Goal: Task Accomplishment & Management: Manage account settings

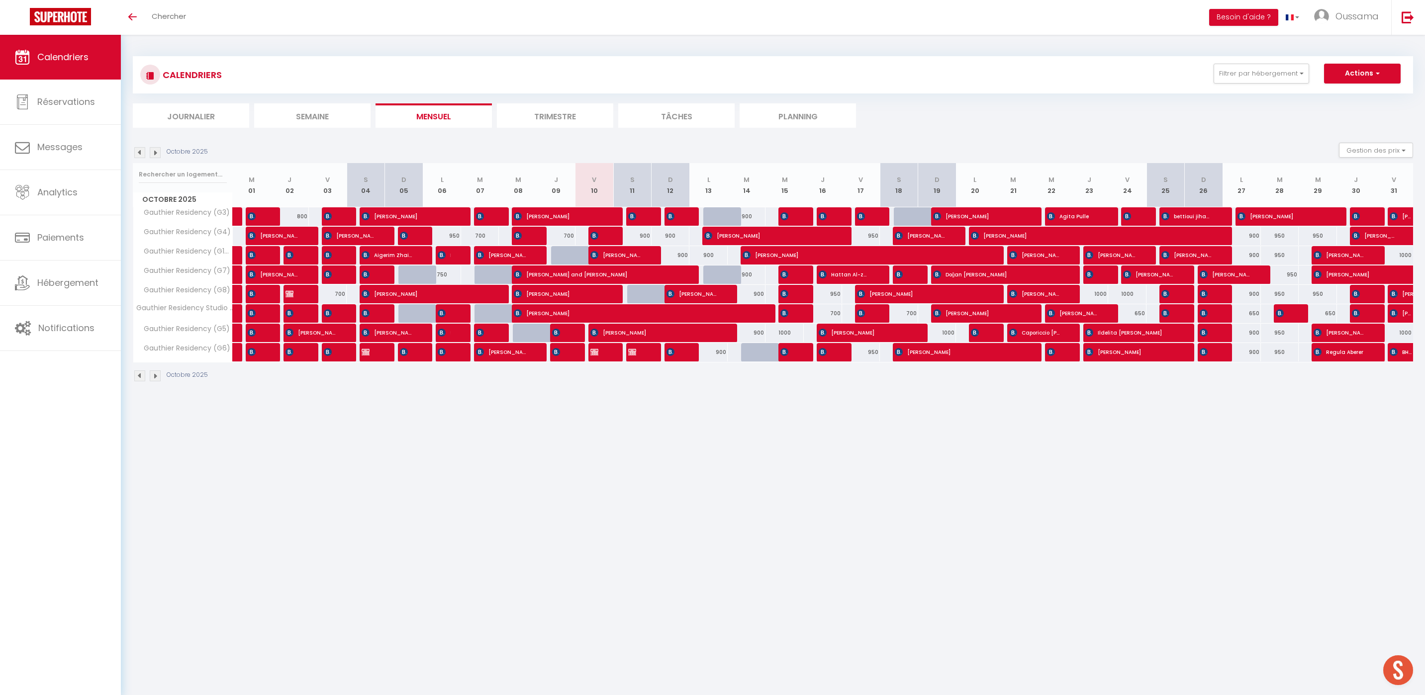
scroll to position [0, 0]
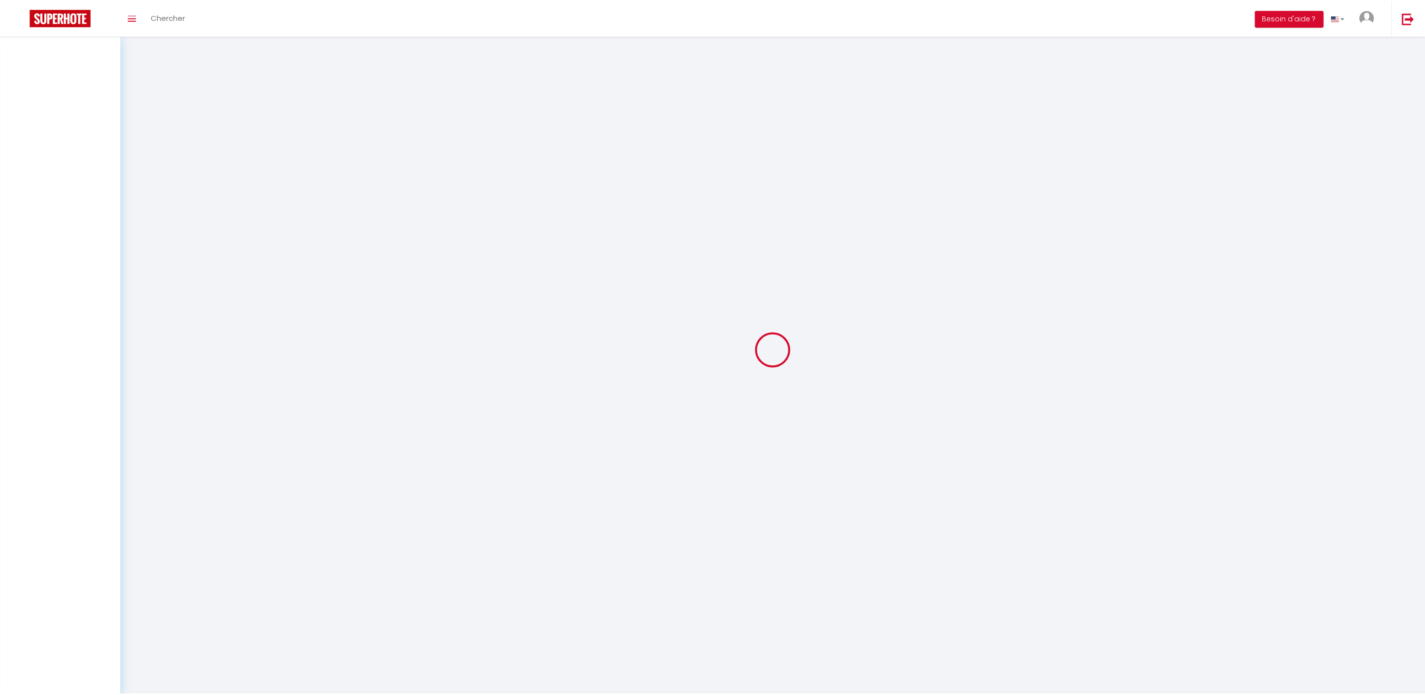
scroll to position [0, 0]
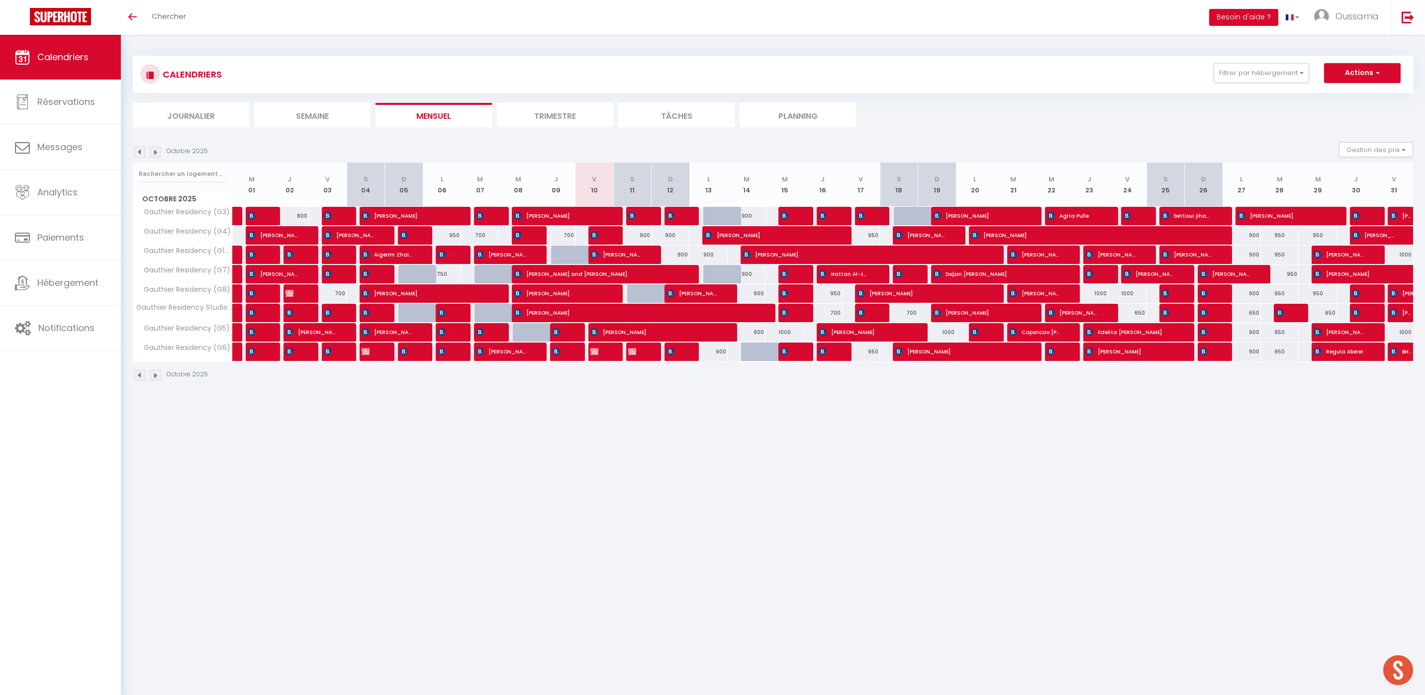
click at [1140, 312] on div "650" at bounding box center [1127, 313] width 38 height 18
type input "650"
type input "Ven 24 Octobre 2025"
type input "Sam 25 Octobre 2025"
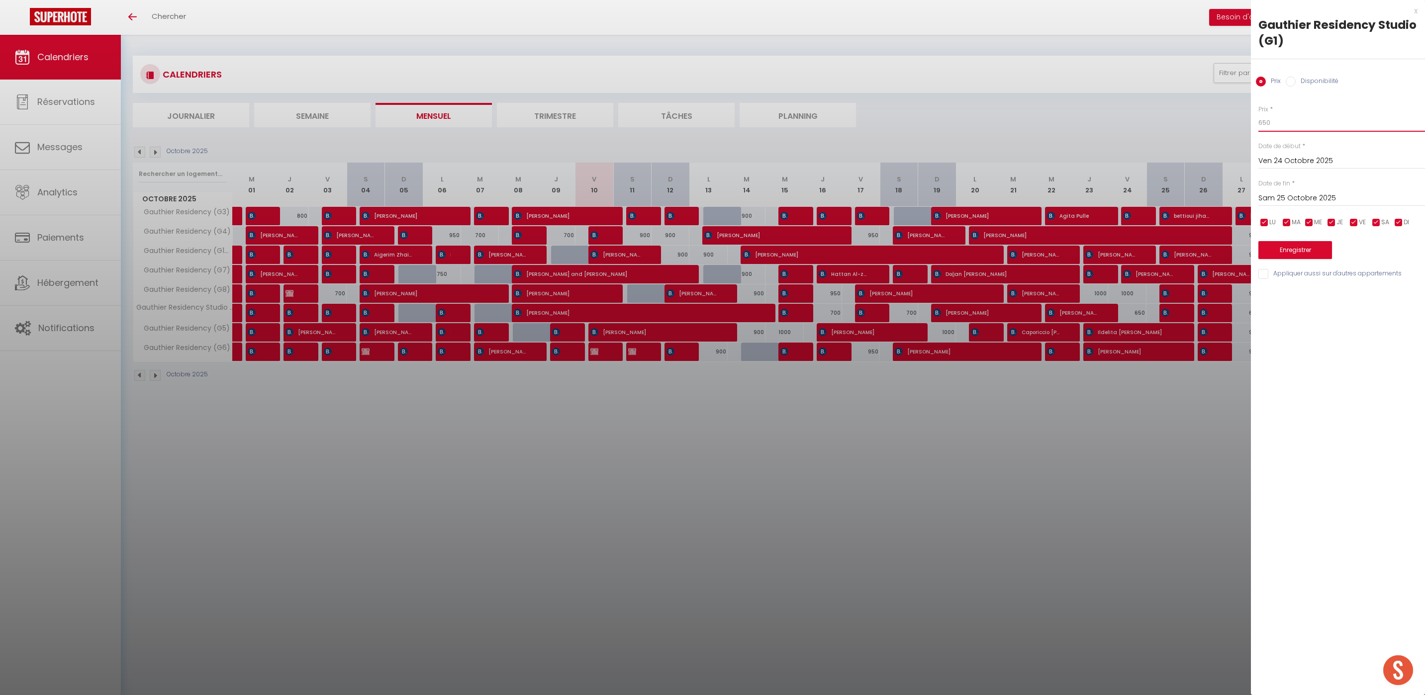
click at [1265, 125] on input "650" at bounding box center [1341, 123] width 167 height 18
type input "700"
click at [1290, 259] on button "Enregistrer" at bounding box center [1295, 250] width 74 height 18
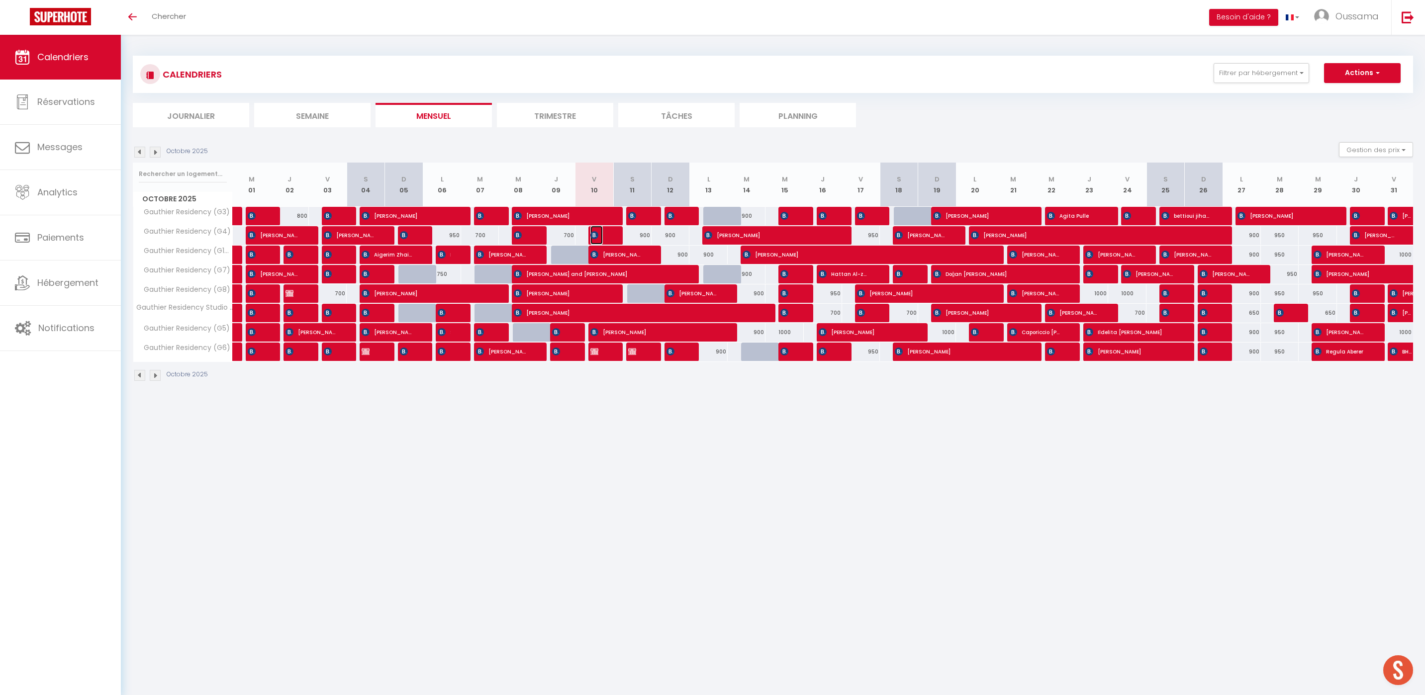
click at [594, 237] on img at bounding box center [594, 235] width 8 height 8
select select "OK"
select select "KO"
select select "0"
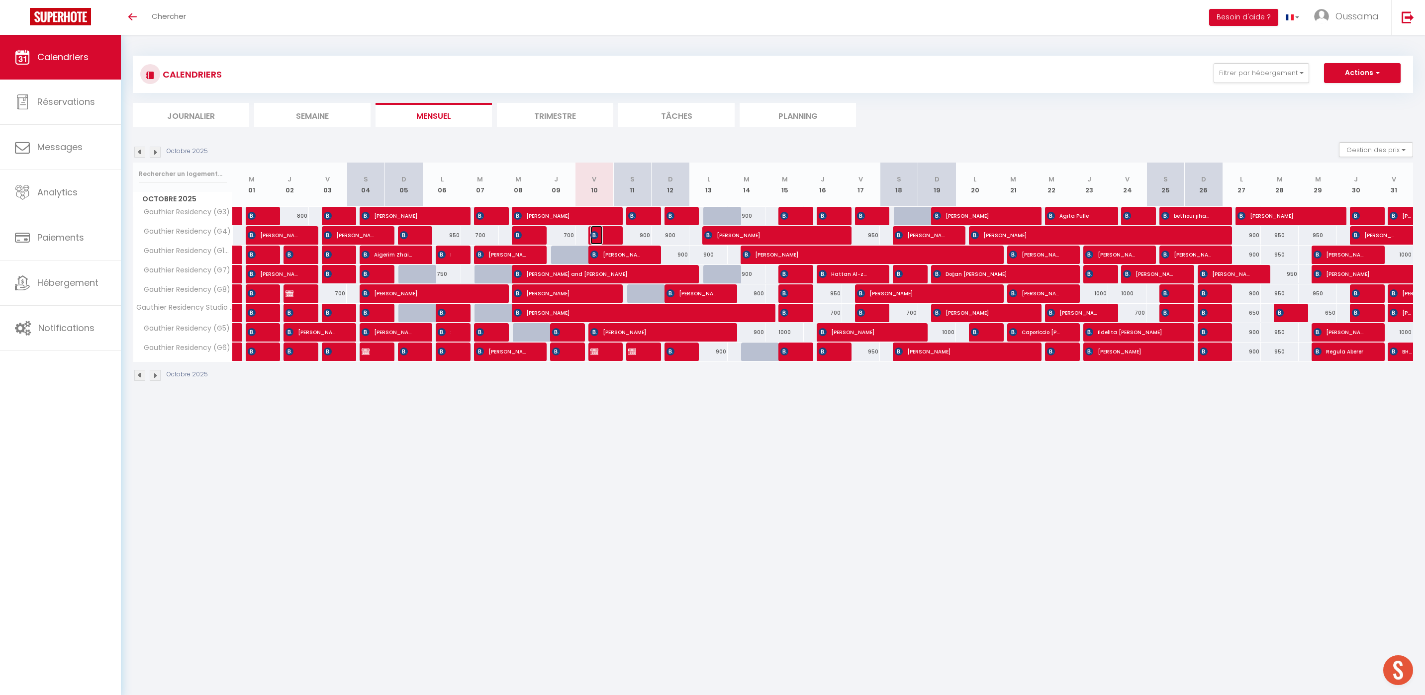
select select "1"
select select
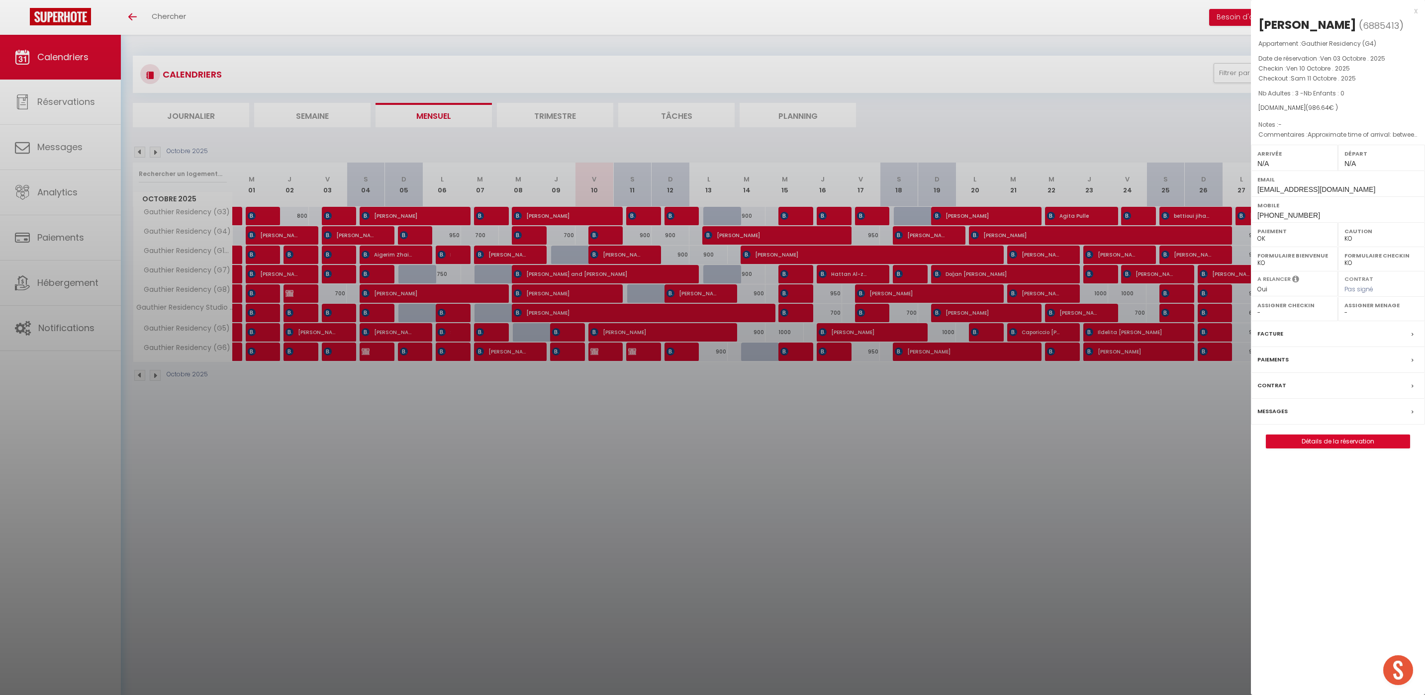
click at [794, 470] on div at bounding box center [712, 347] width 1425 height 695
